Goal: Learn about a topic

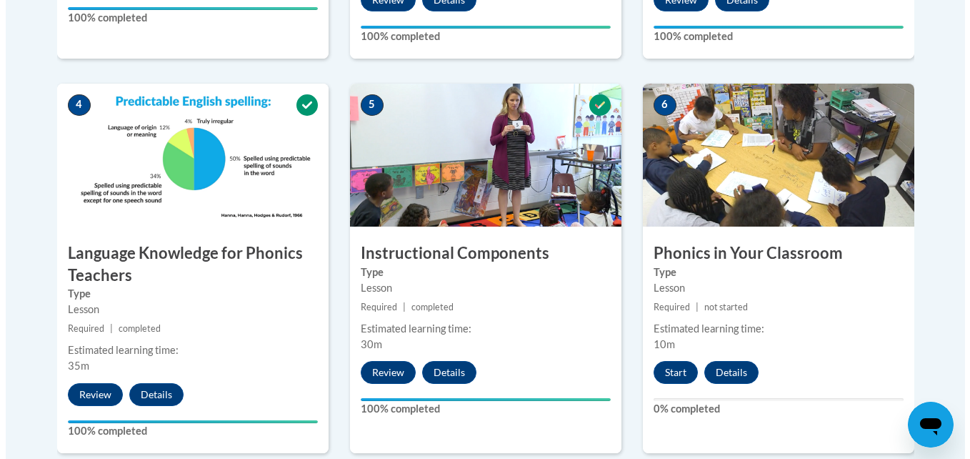
scroll to position [838, 0]
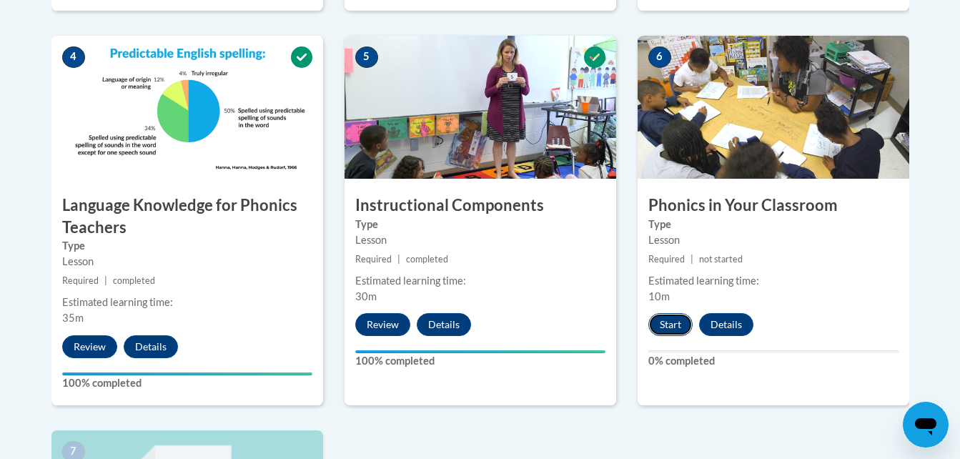
click at [662, 322] on button "Start" at bounding box center [670, 324] width 44 height 23
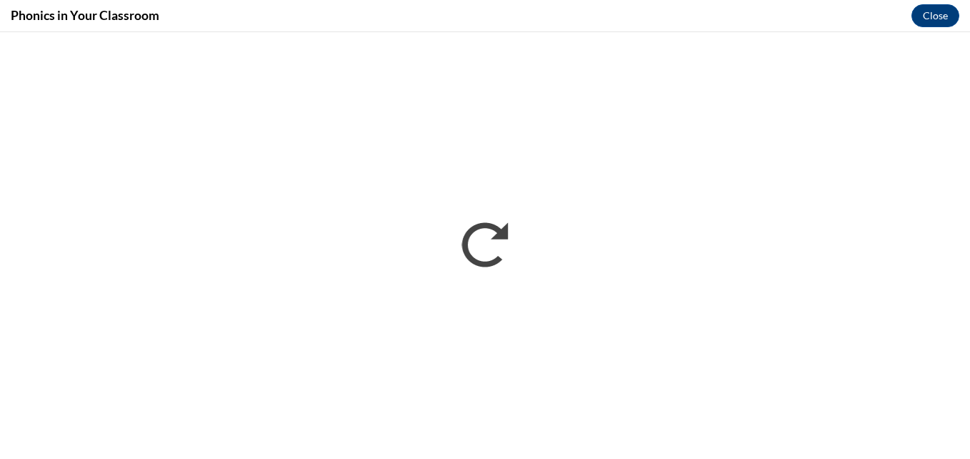
scroll to position [0, 0]
